Goal: Check status: Check status

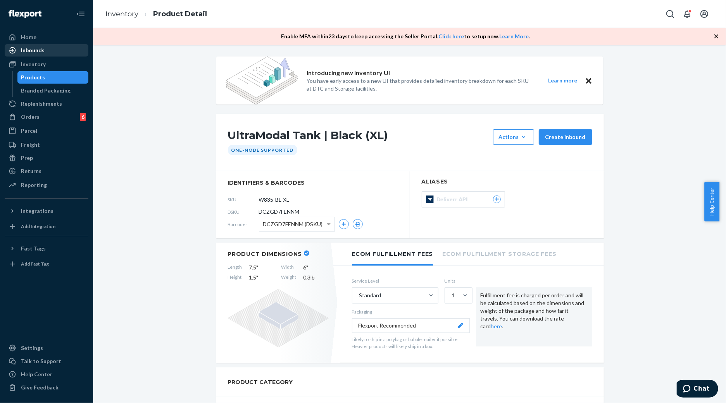
click at [41, 50] on div "Inbounds" at bounding box center [33, 50] width 24 height 8
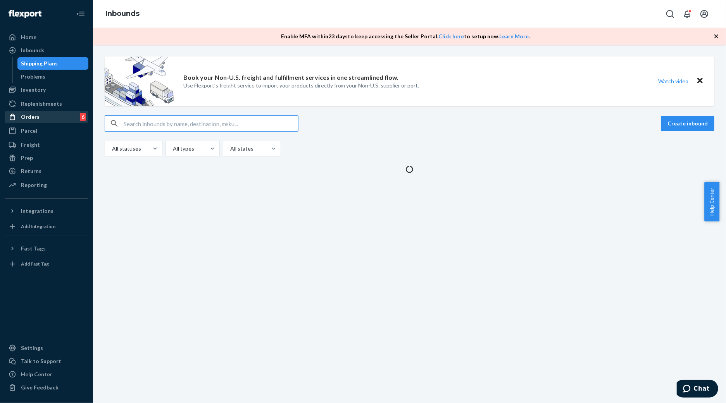
click at [33, 114] on div "Orders" at bounding box center [30, 117] width 19 height 8
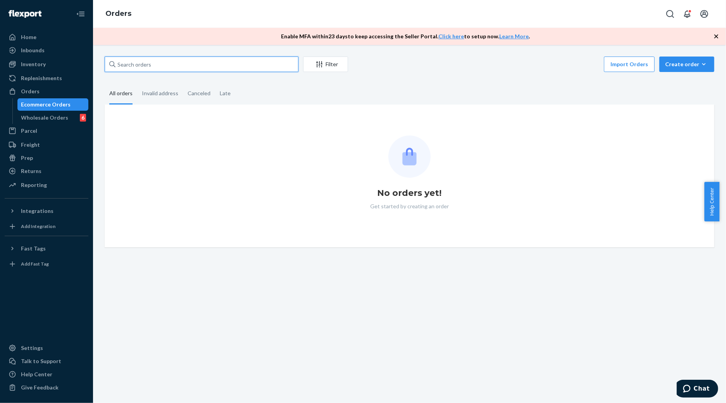
click at [194, 68] on input "text" at bounding box center [202, 64] width 194 height 15
paste input "MU02415581809"
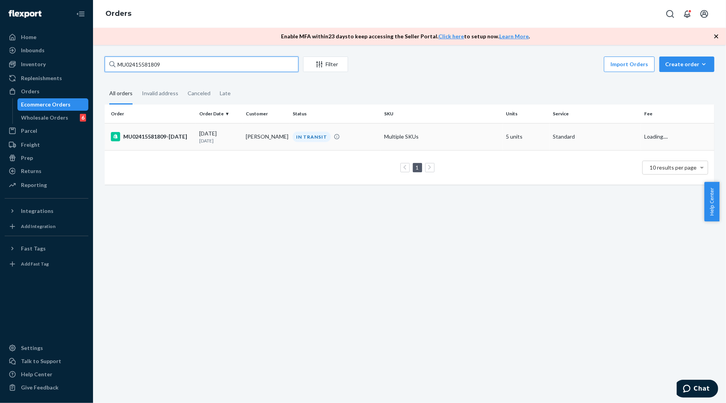
type input "MU02415581809"
click at [167, 133] on div "MU02415581809-[DATE]" at bounding box center [152, 136] width 82 height 9
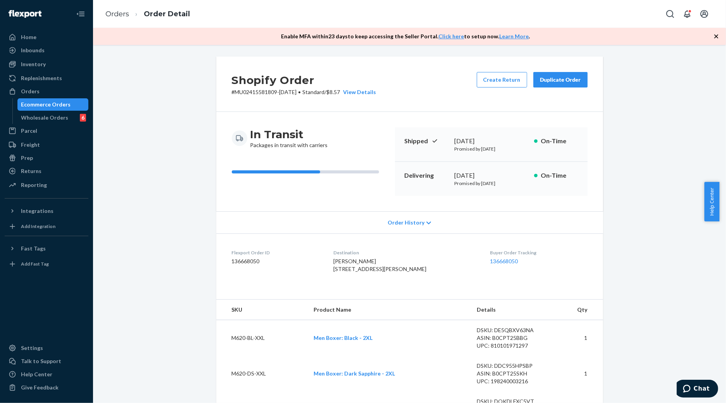
drag, startPoint x: 117, startPoint y: 17, endPoint x: 183, endPoint y: 55, distance: 76.3
click at [117, 17] on link "Orders" at bounding box center [117, 14] width 24 height 9
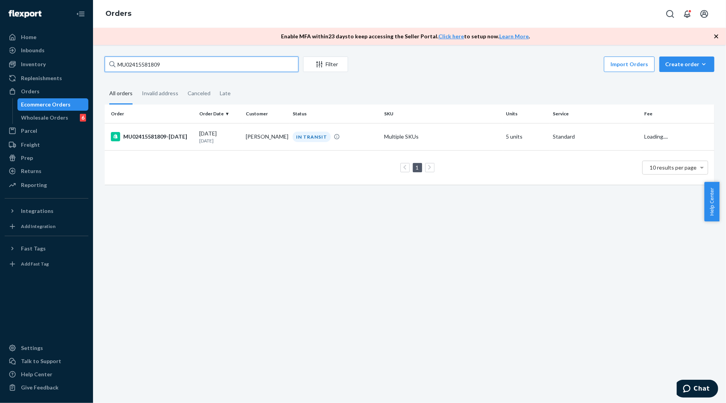
click at [201, 64] on input "MU02415581809" at bounding box center [202, 64] width 194 height 15
paste input "4985301"
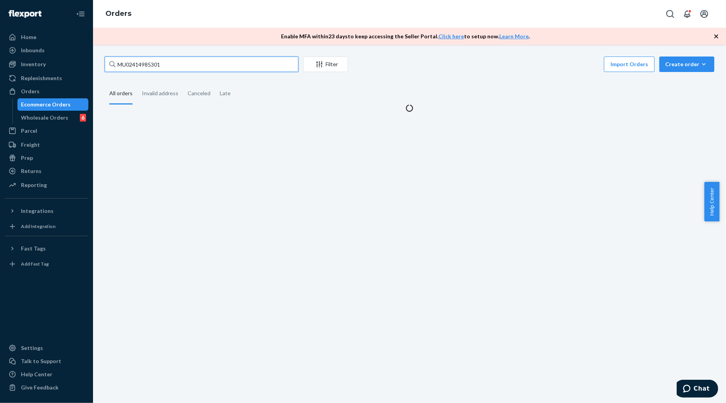
type input "MU02414985301"
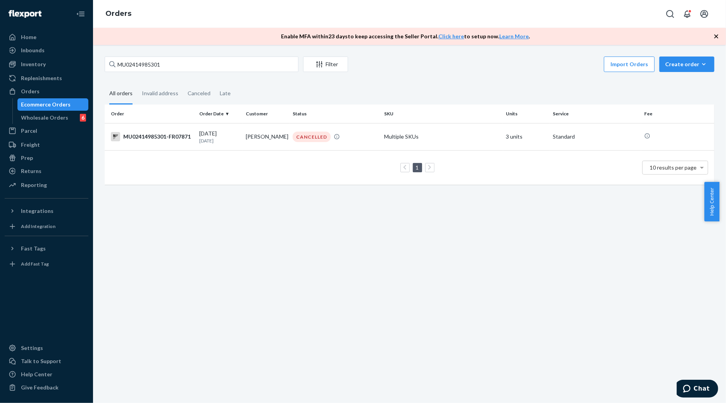
click at [157, 138] on div "MU02414985301-FR07871" at bounding box center [152, 136] width 82 height 9
